Goal: Information Seeking & Learning: Learn about a topic

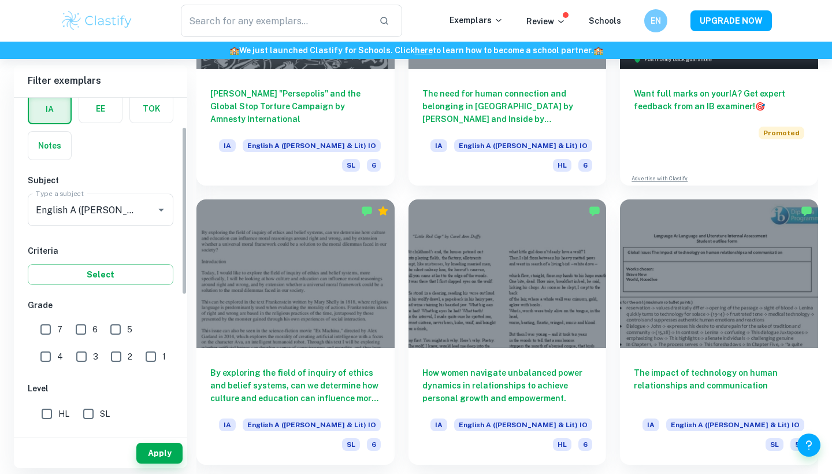
scroll to position [58, 0]
click at [50, 324] on input "7" at bounding box center [45, 328] width 23 height 23
checkbox input "true"
click at [83, 325] on input "6" at bounding box center [80, 328] width 23 height 23
click at [73, 325] on input "6" at bounding box center [80, 328] width 23 height 23
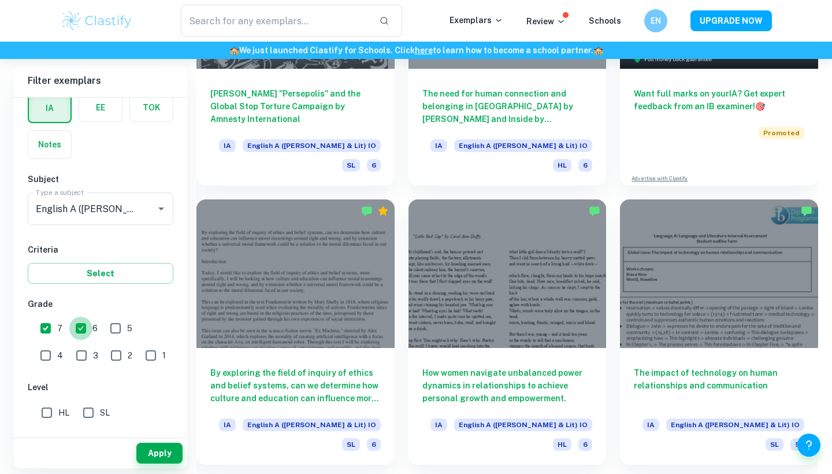
checkbox input "false"
click at [84, 411] on input "SL" at bounding box center [88, 412] width 23 height 23
checkbox input "true"
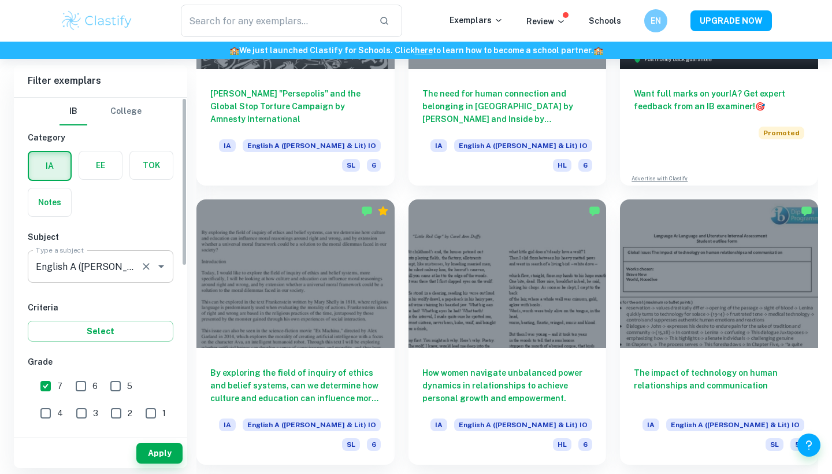
scroll to position [0, 0]
click at [155, 265] on icon "Open" at bounding box center [161, 267] width 14 height 14
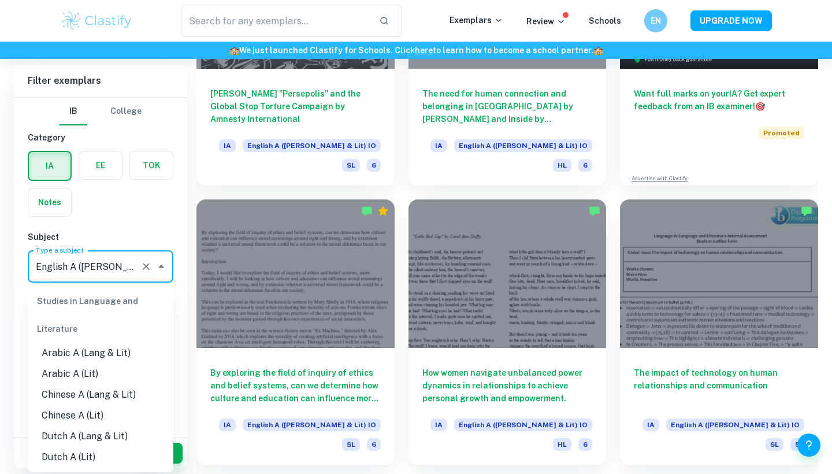
scroll to position [72, 0]
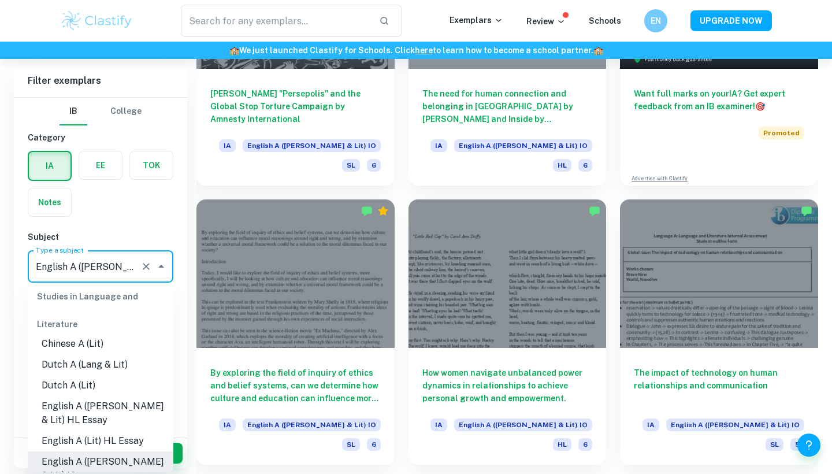
click at [136, 214] on div "IA EE TOK Notes" at bounding box center [97, 180] width 153 height 73
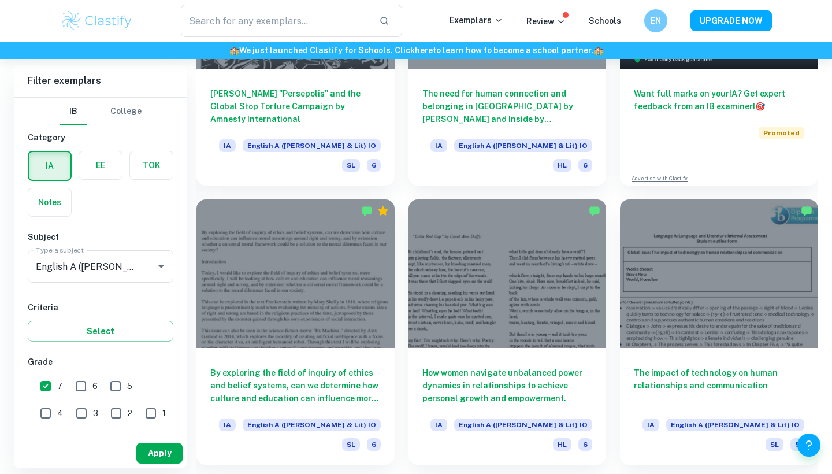
click at [165, 453] on button "Apply" at bounding box center [159, 453] width 46 height 21
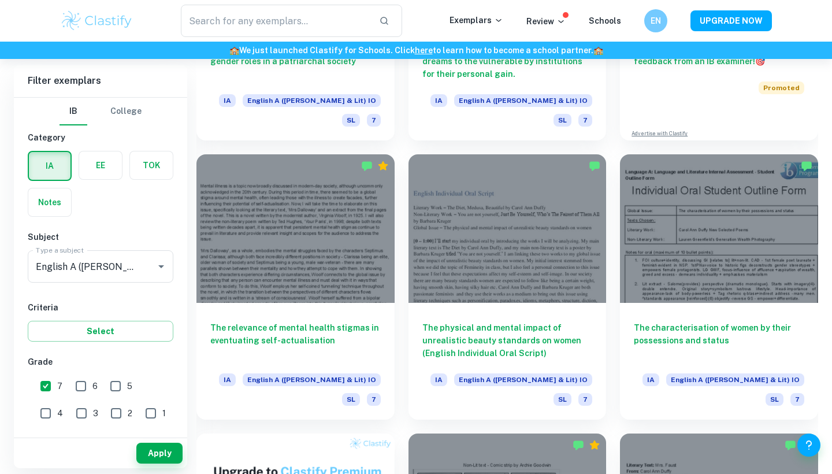
scroll to position [459, 0]
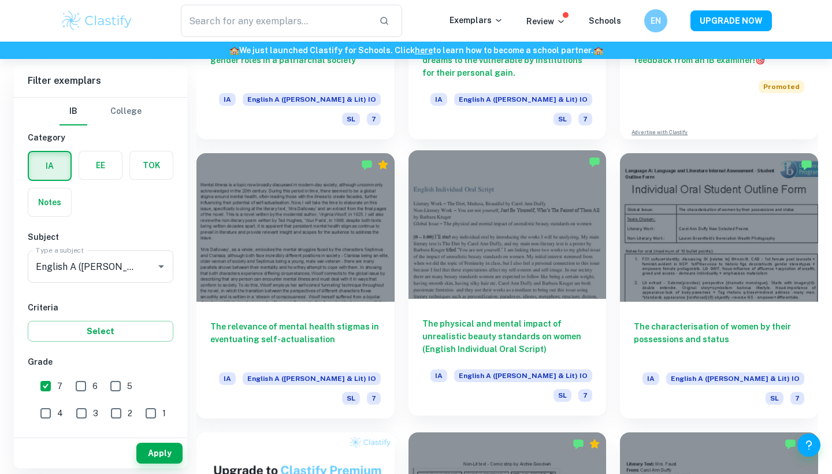
click at [505, 244] on div at bounding box center [508, 224] width 198 height 149
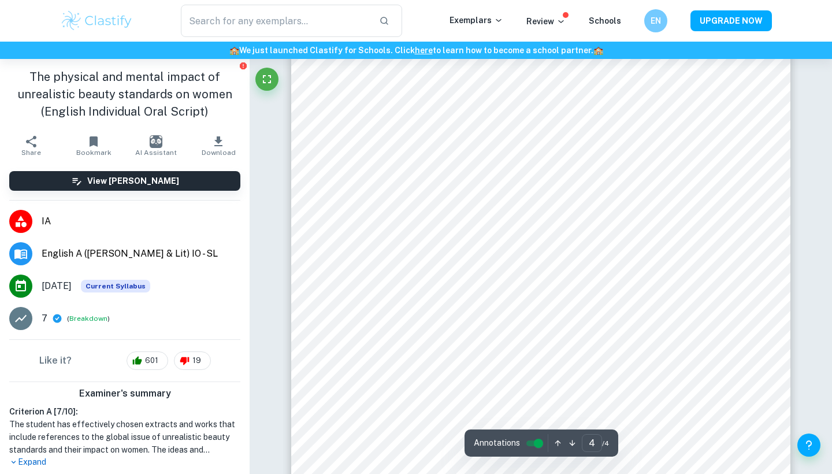
scroll to position [2239, 0]
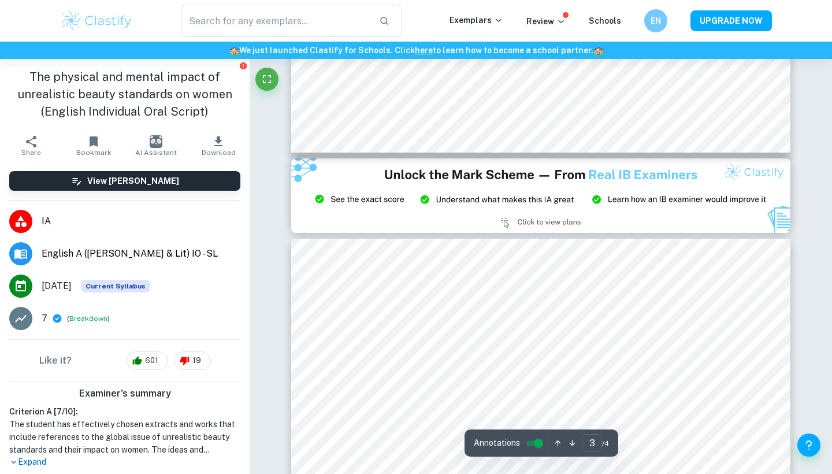
type input "2"
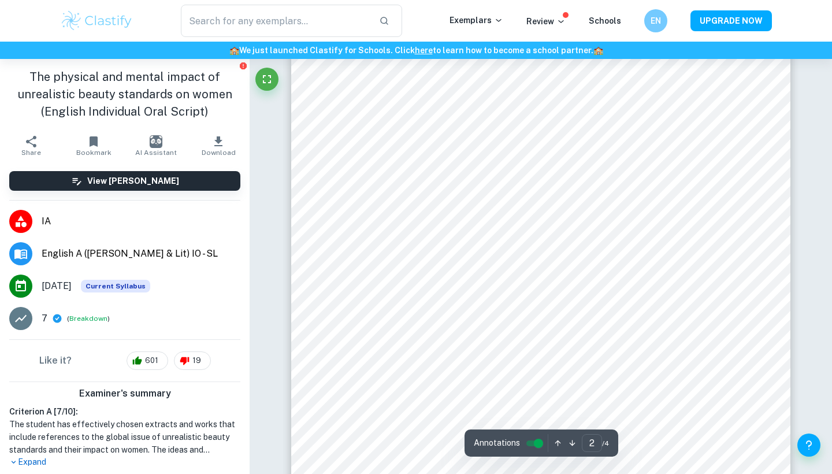
scroll to position [965, 0]
